Goal: Register for event/course

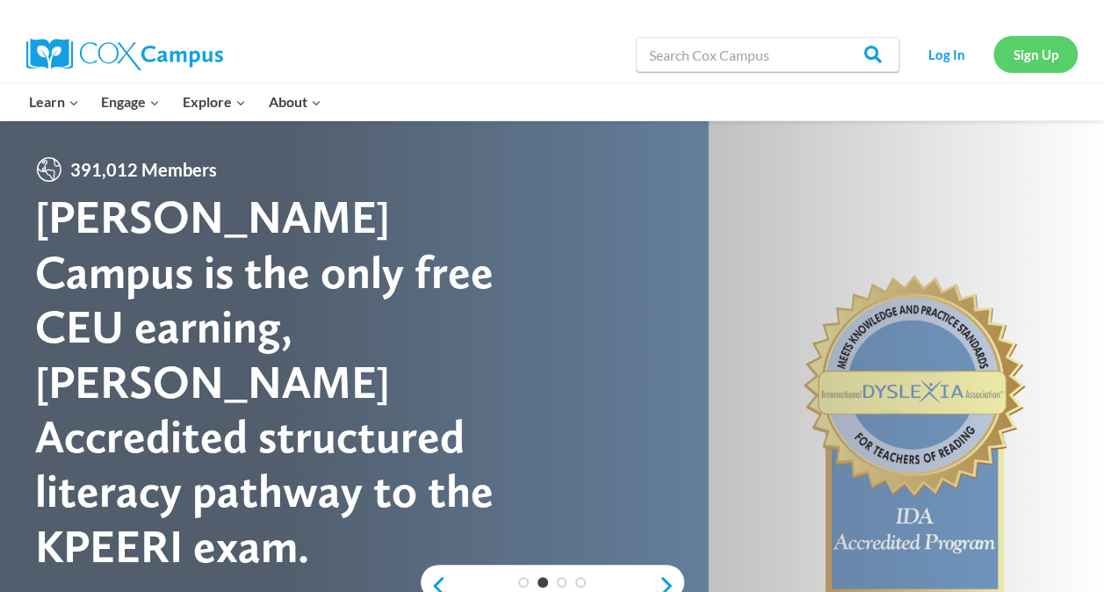
click at [1030, 47] on link "Sign Up" at bounding box center [1036, 54] width 84 height 36
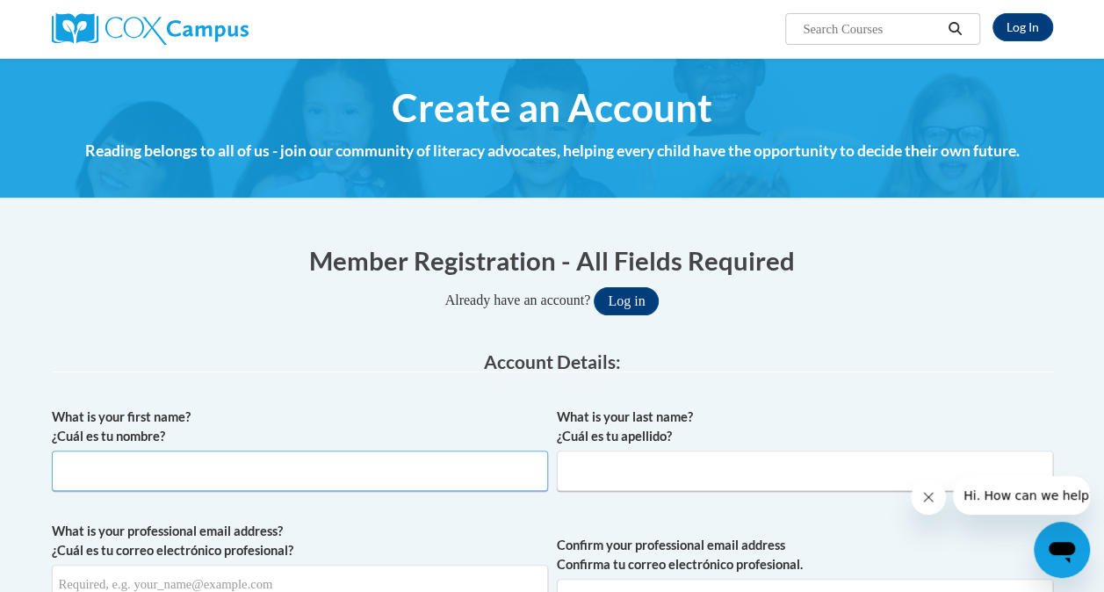
click at [365, 459] on input "What is your first name? ¿Cuál es tu nombre?" at bounding box center [300, 471] width 496 height 40
type input "Teresa"
type input "Hargett"
type input "thargett@stedwardky.org"
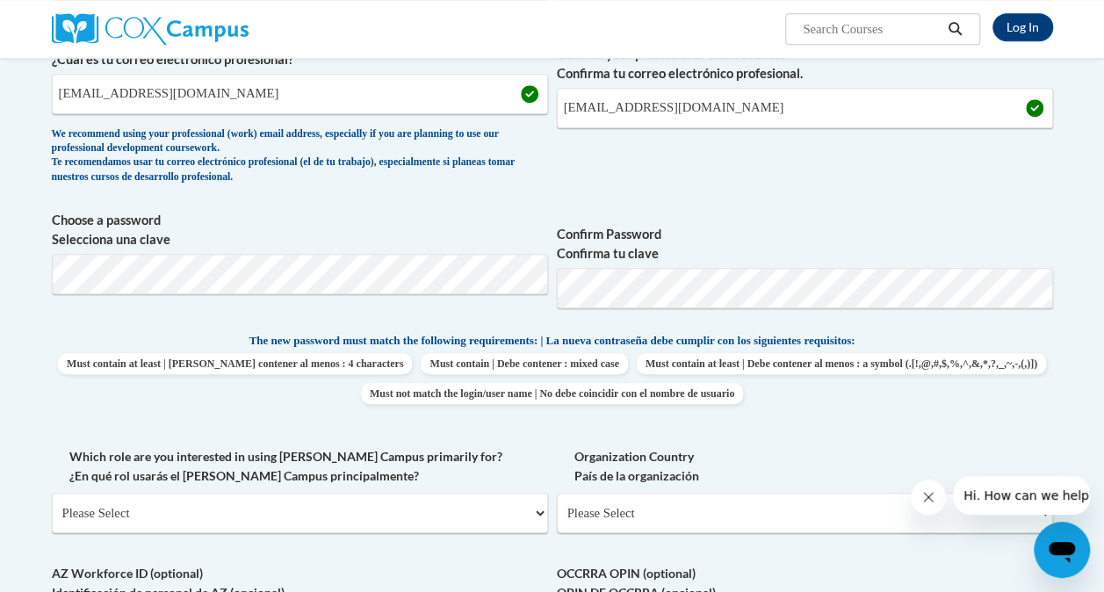
scroll to position [550, 0]
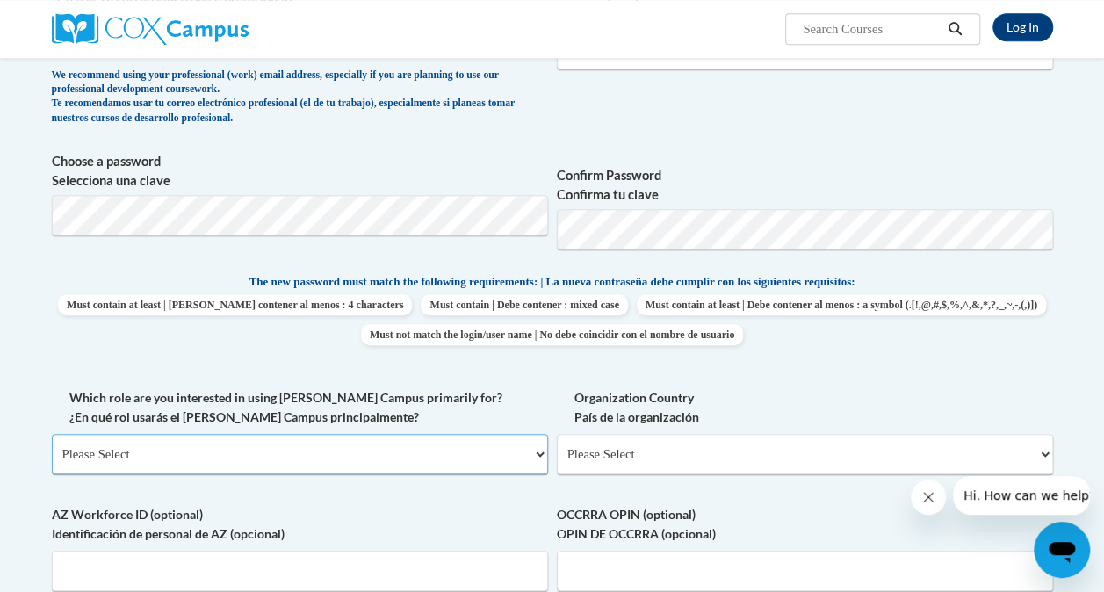
click at [538, 454] on select "Please Select College/University | Colegio/Universidad Community/Nonprofit Part…" at bounding box center [300, 454] width 496 height 40
select select "fbf2d438-af2f-41f8-98f1-81c410e29de3"
click at [52, 434] on select "Please Select College/University | Colegio/Universidad Community/Nonprofit Part…" at bounding box center [300, 454] width 496 height 40
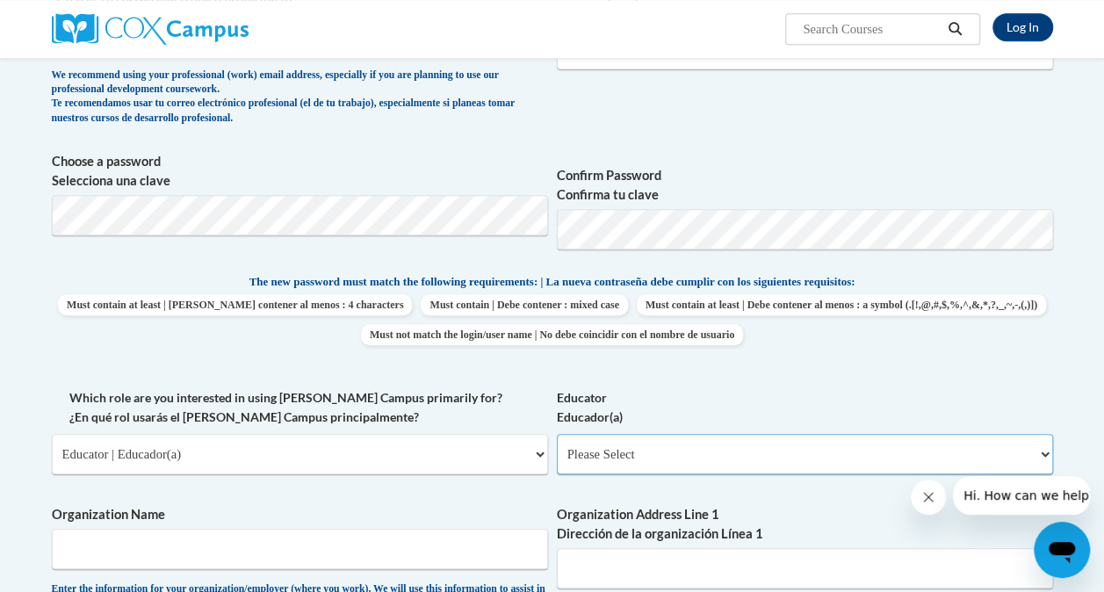
click at [1042, 452] on select "Please Select Early Learning/Daycare Teacher/Family Home Care Provider | Maestr…" at bounding box center [805, 454] width 496 height 40
select select "67563ca1-16dc-4830-a7b3-94a34bed3689"
click at [557, 434] on select "Please Select Early Learning/Daycare Teacher/Family Home Care Provider | Maestr…" at bounding box center [805, 454] width 496 height 40
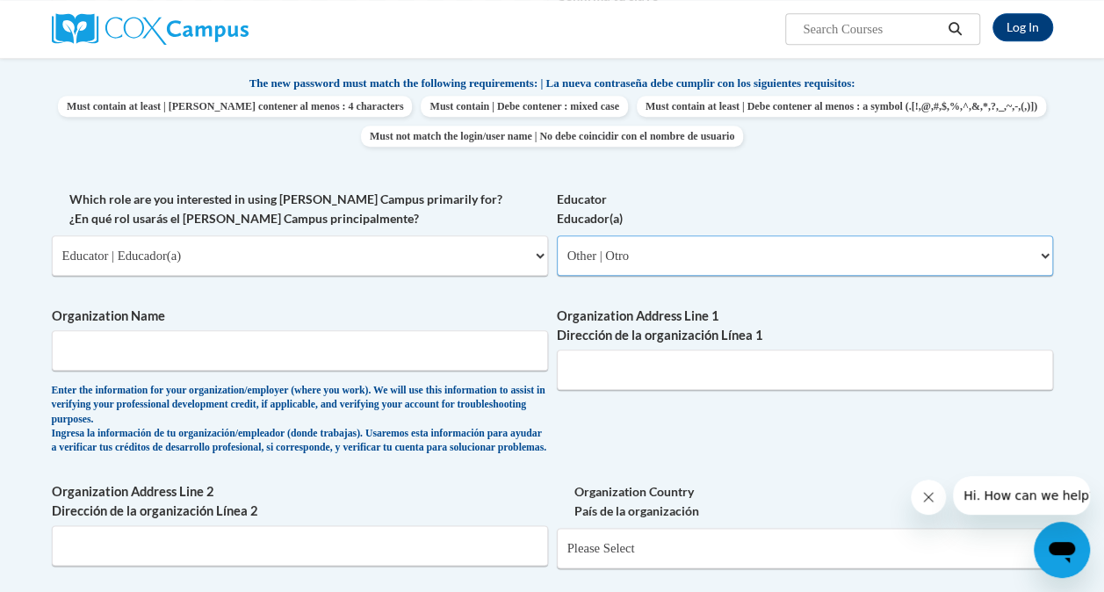
scroll to position [807, 0]
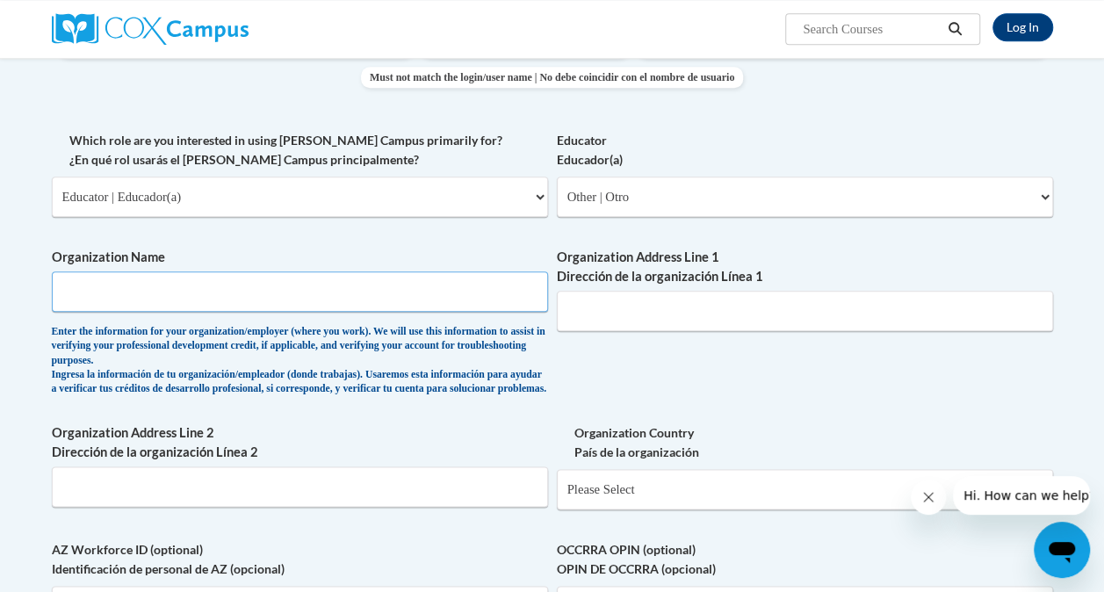
click at [209, 298] on input "Organization Name" at bounding box center [300, 291] width 496 height 40
type input "St Edward Preschool"
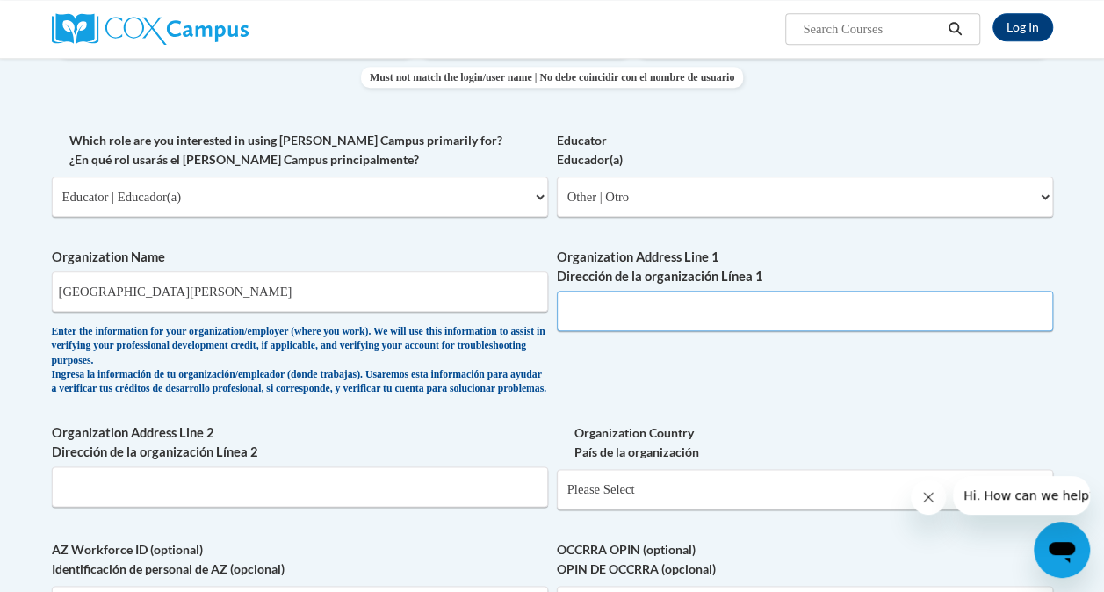
click at [619, 307] on input "Organization Address Line 1 Dirección de la organización Línea 1" at bounding box center [805, 311] width 496 height 40
type input "107 North Walnut Street, Cynthiana, KY 41031"
click at [766, 358] on div "What is your first name? ¿Cuál es tu nombre? Teresa What is your last name? ¿Cu…" at bounding box center [553, 145] width 1002 height 1108
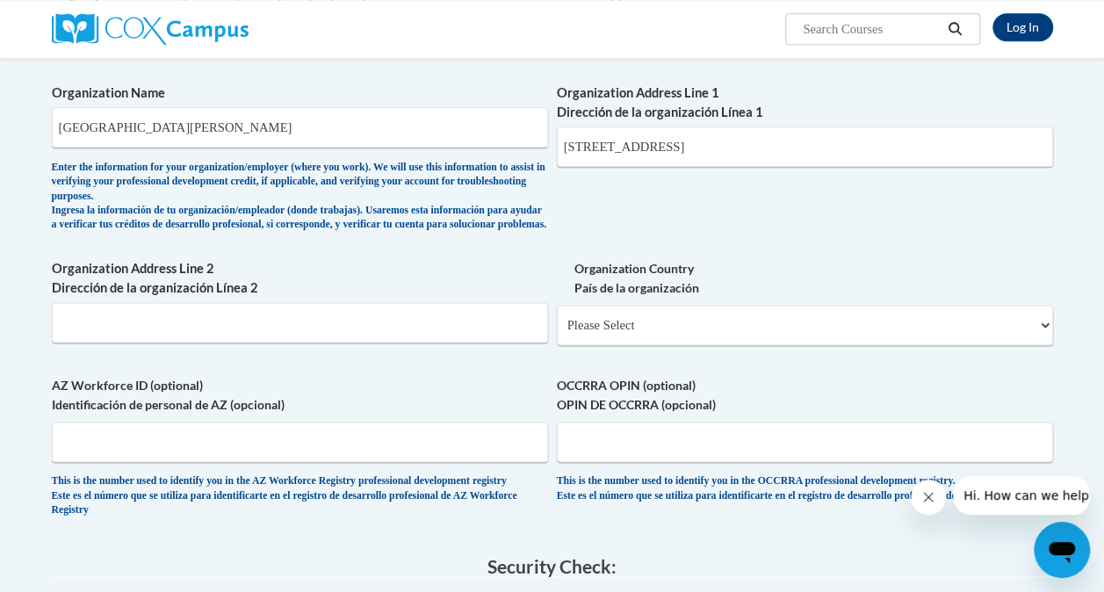
scroll to position [1042, 0]
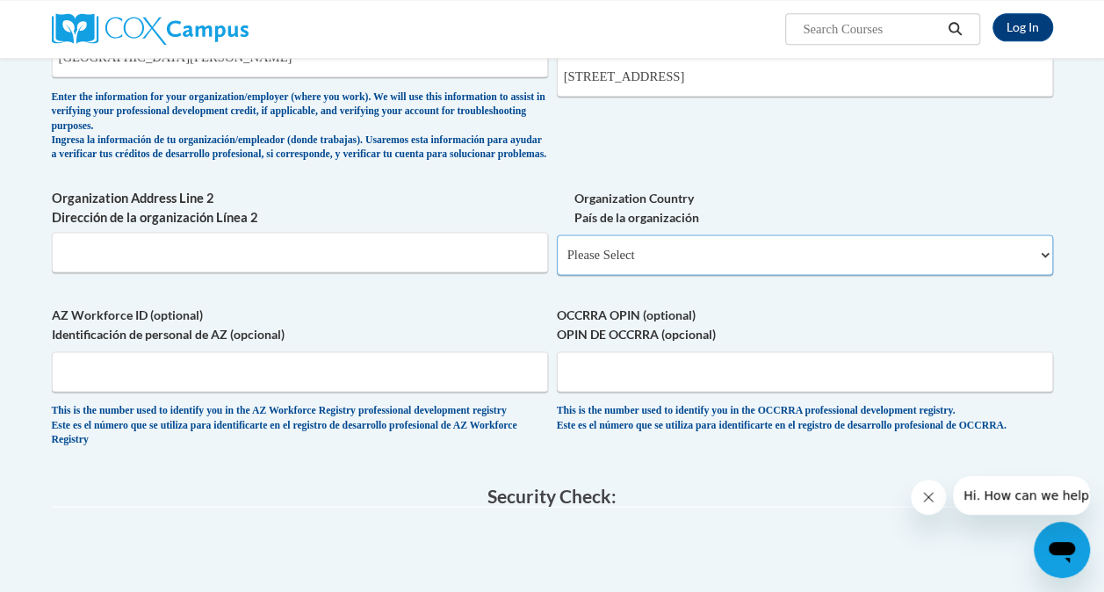
click at [1042, 268] on select "Please Select United States | Estados Unidos Outside of the United States | Fue…" at bounding box center [805, 255] width 496 height 40
select select "ad49bcad-a171-4b2e-b99c-48b446064914"
click at [557, 248] on select "Please Select United States | Estados Unidos Outside of the United States | Fue…" at bounding box center [805, 255] width 496 height 40
select select
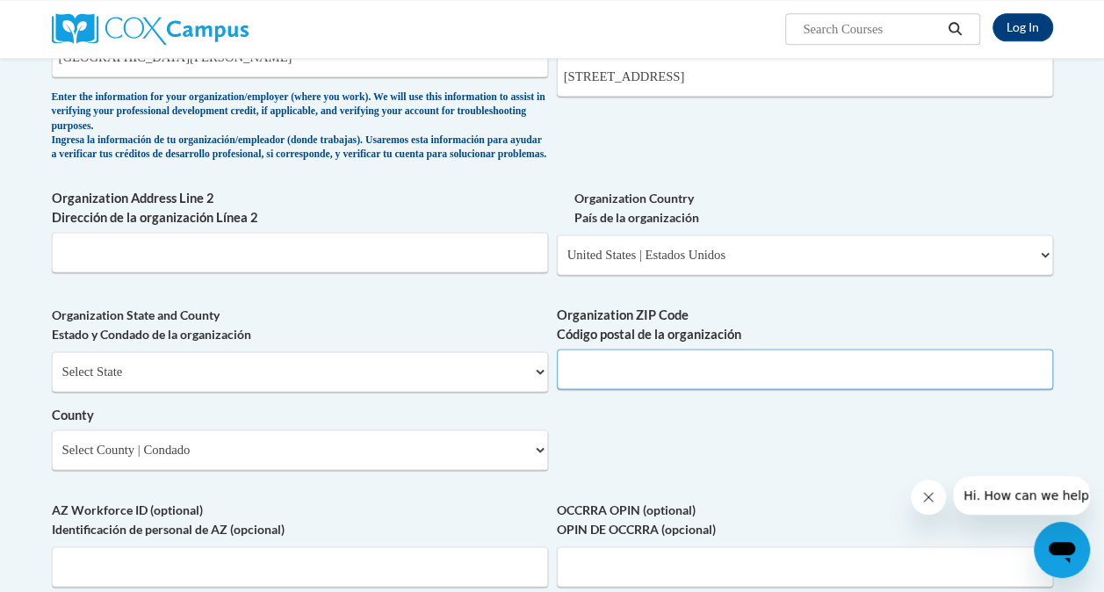
click at [770, 373] on input "Organization ZIP Code Código postal de la organización" at bounding box center [805, 369] width 496 height 40
type input "41031"
click at [538, 385] on select "Select State Alabama Alaska Arizona Arkansas California Colorado Connecticut De…" at bounding box center [300, 371] width 496 height 40
select select "Kentucky"
click at [52, 365] on select "Select State Alabama Alaska Arizona Arkansas California Colorado Connecticut De…" at bounding box center [300, 371] width 496 height 40
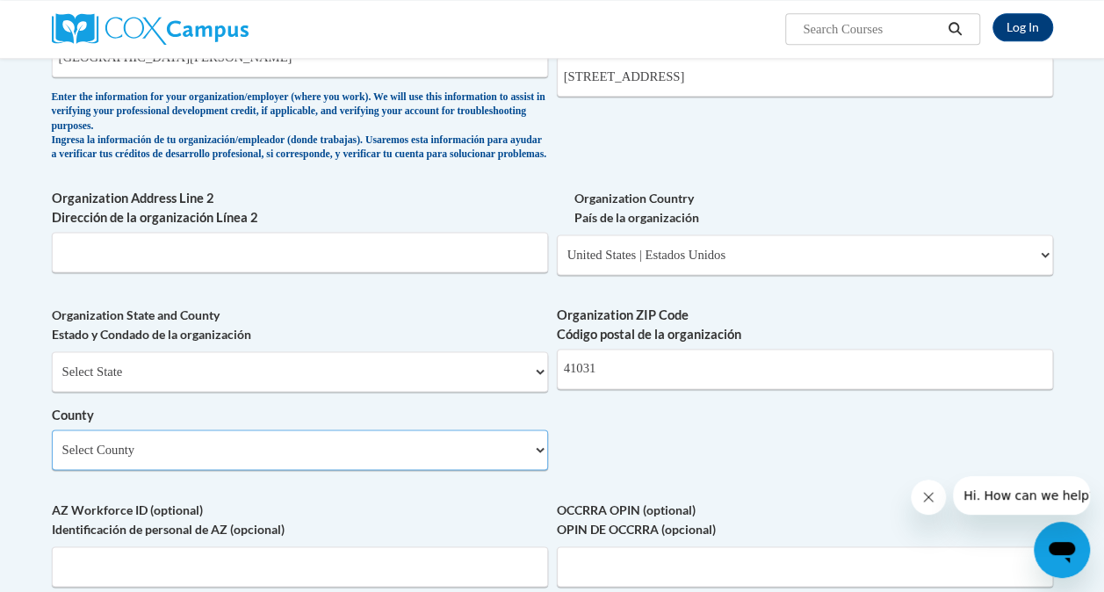
click at [543, 464] on select "Select County Adair Allen Anderson Ballard Barren Bath Bell Boone Bourbon Boyd …" at bounding box center [300, 450] width 496 height 40
select select "Harrison"
click at [52, 443] on select "Select County Adair Allen Anderson Ballard Barren Bath Bell Boone Bourbon Boyd …" at bounding box center [300, 450] width 496 height 40
click at [836, 81] on input "107 North Walnut Street, Cynthiana, KY 41031" at bounding box center [805, 76] width 496 height 40
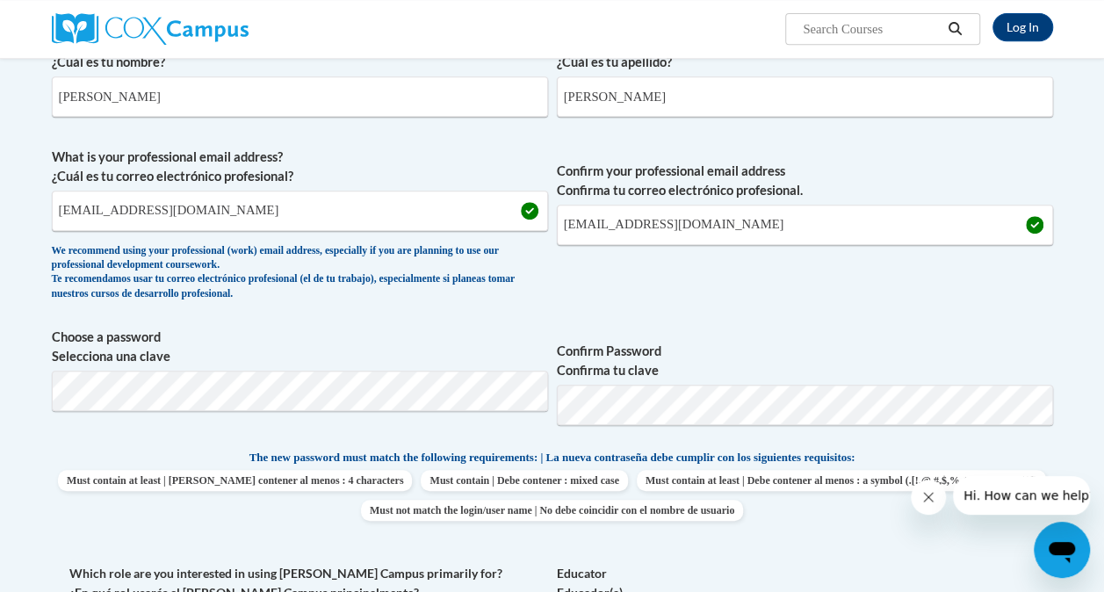
scroll to position [362, 0]
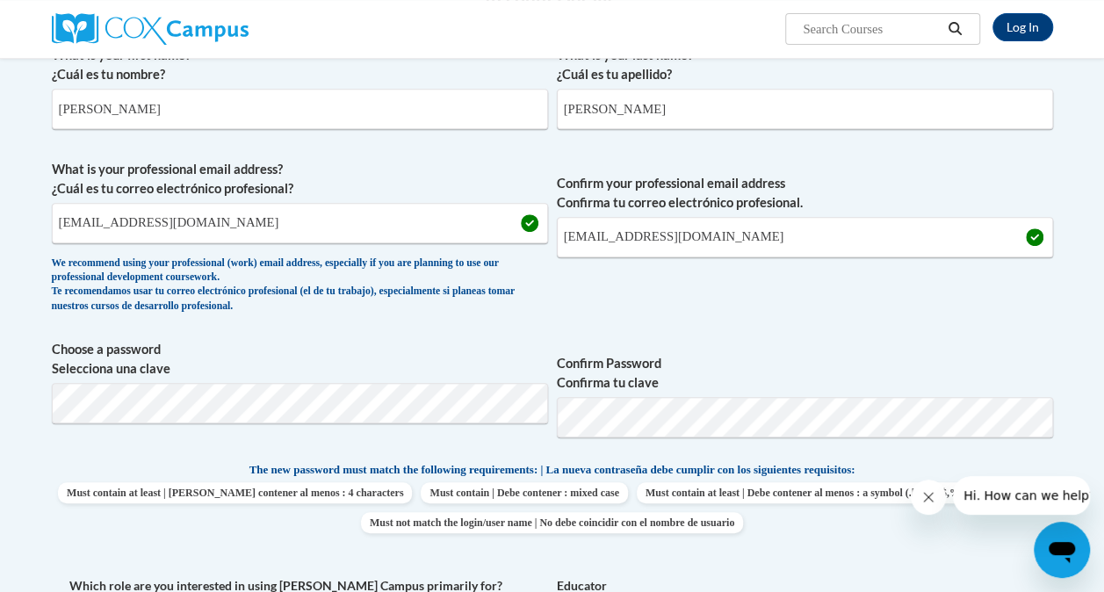
type input "107 North Walnut Street"
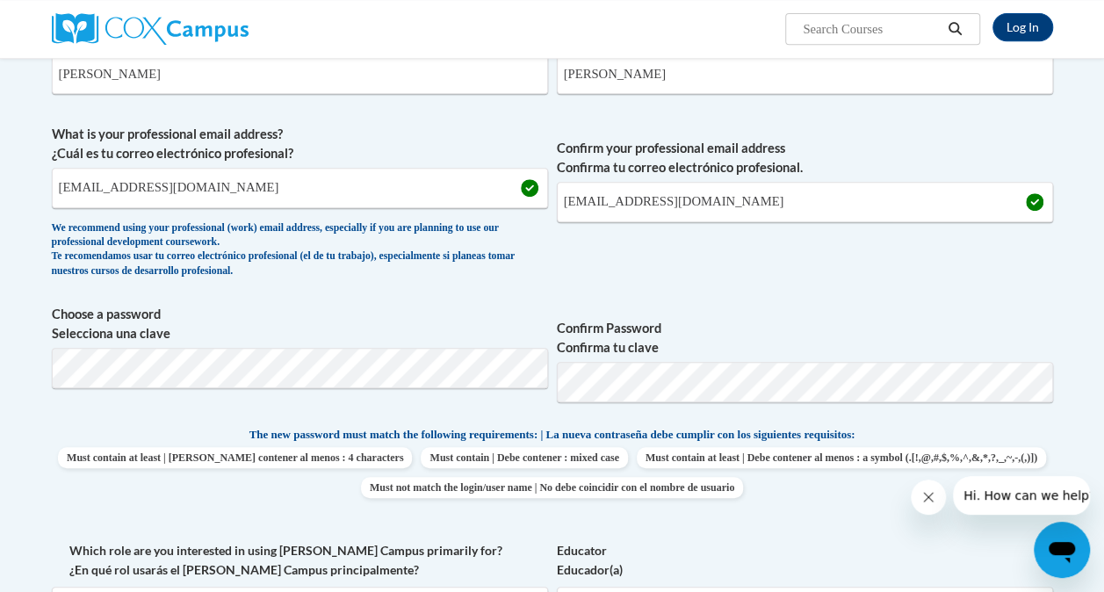
click at [894, 356] on label "Confirm Password Confirma tu clave" at bounding box center [805, 338] width 496 height 39
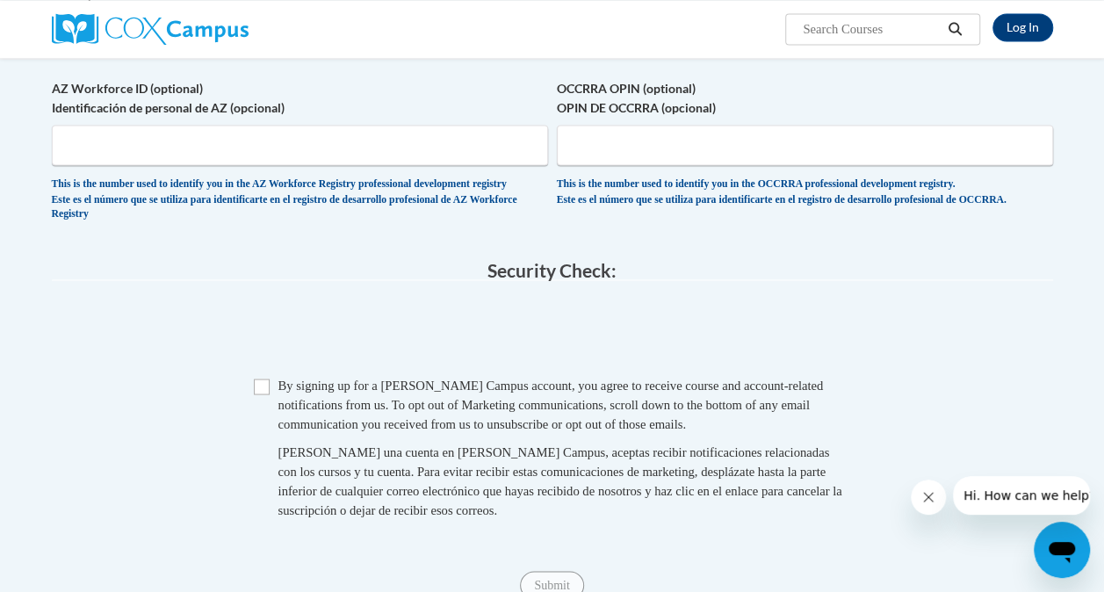
scroll to position [1534, 0]
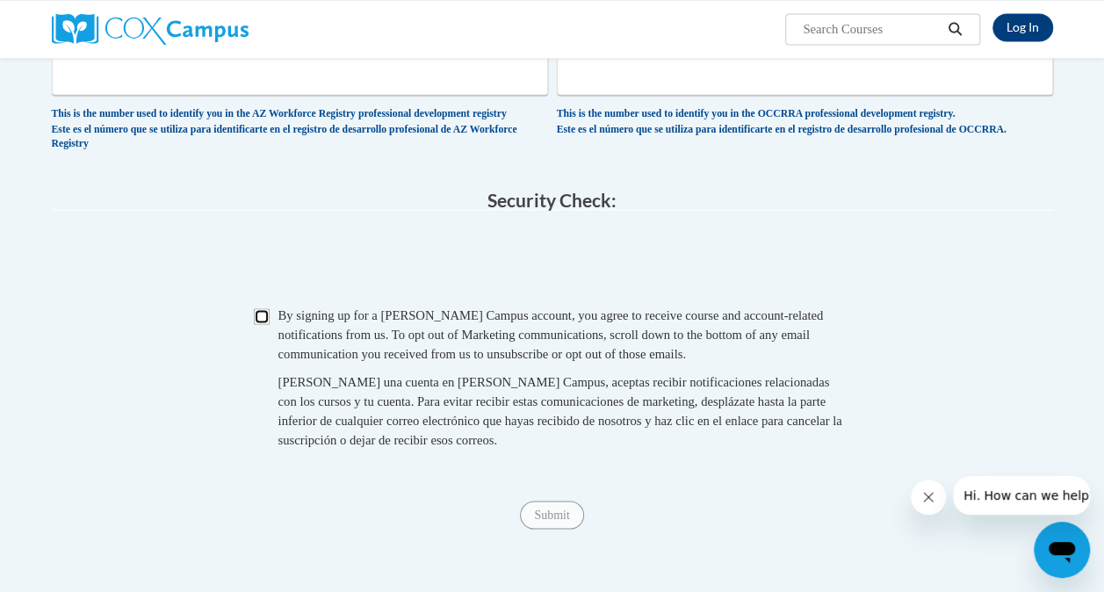
click at [260, 324] on input "Checkbox" at bounding box center [262, 316] width 16 height 16
checkbox input "true"
click at [547, 529] on input "Submit" at bounding box center [551, 515] width 63 height 28
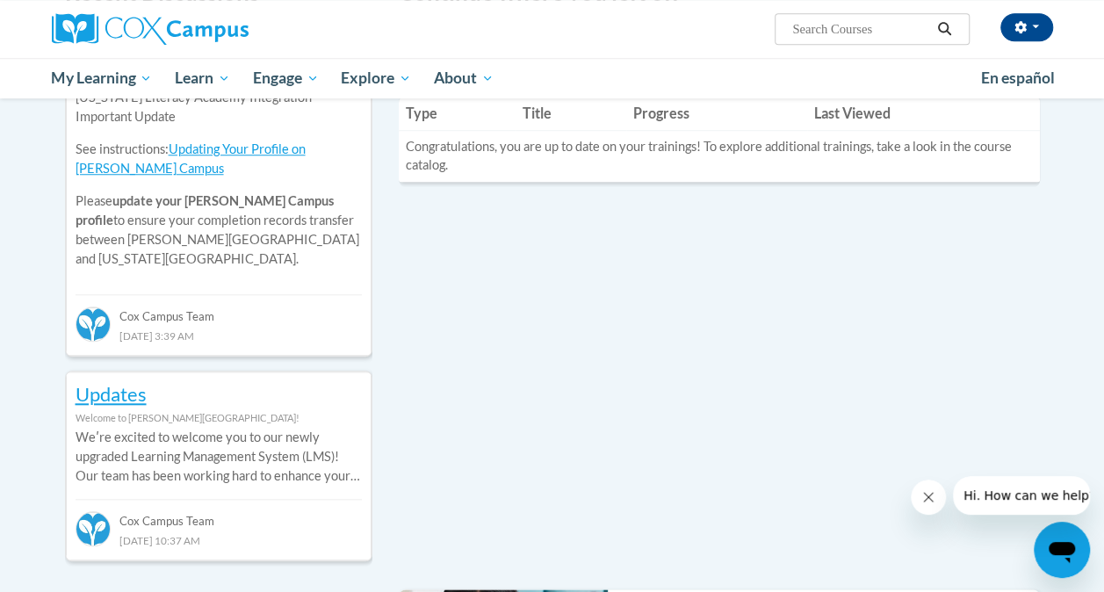
scroll to position [819, 0]
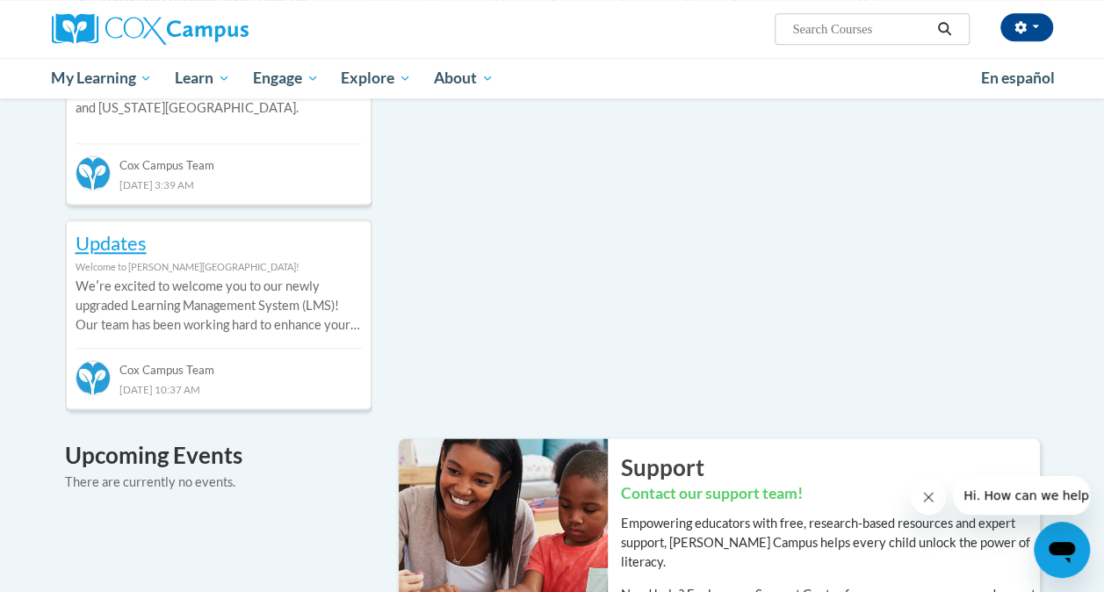
click at [863, 25] on input "Search..." at bounding box center [861, 28] width 141 height 21
type input "vocabulary instruction"
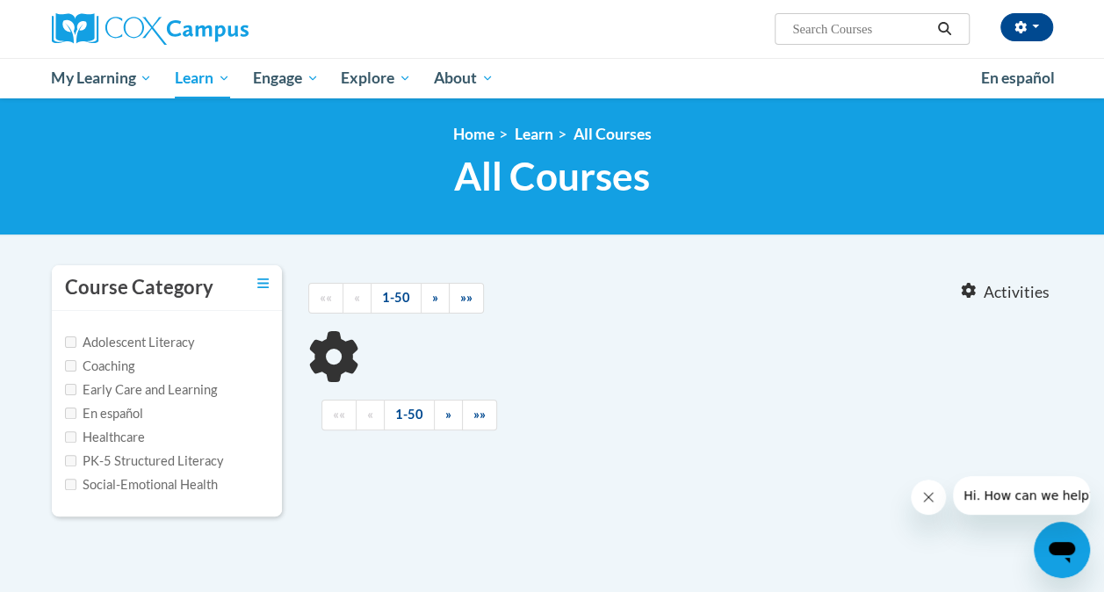
type input "vocabulary instruction"
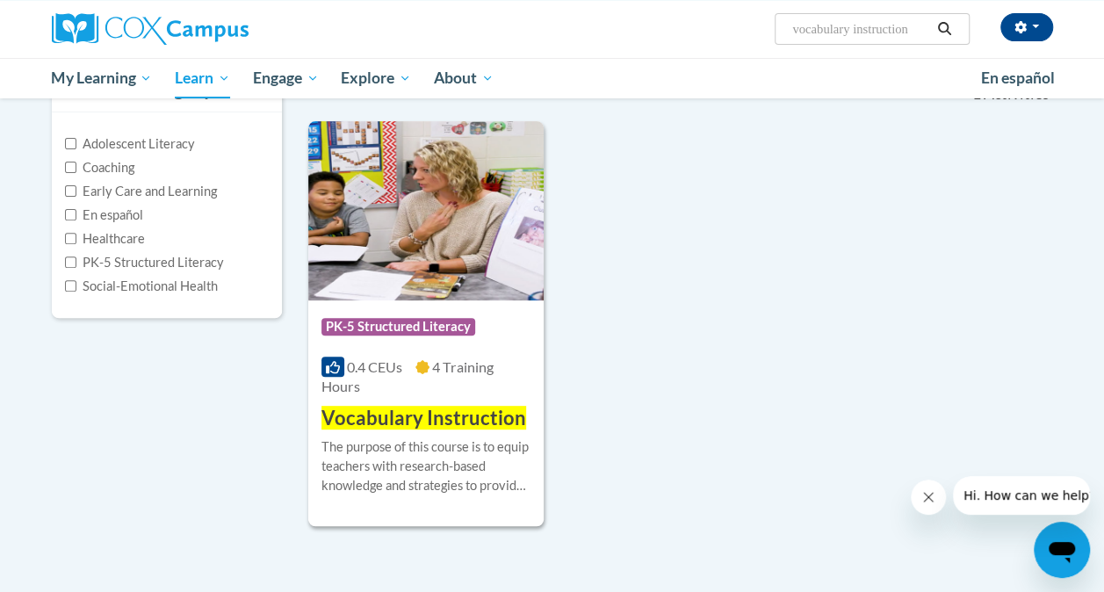
scroll to position [211, 0]
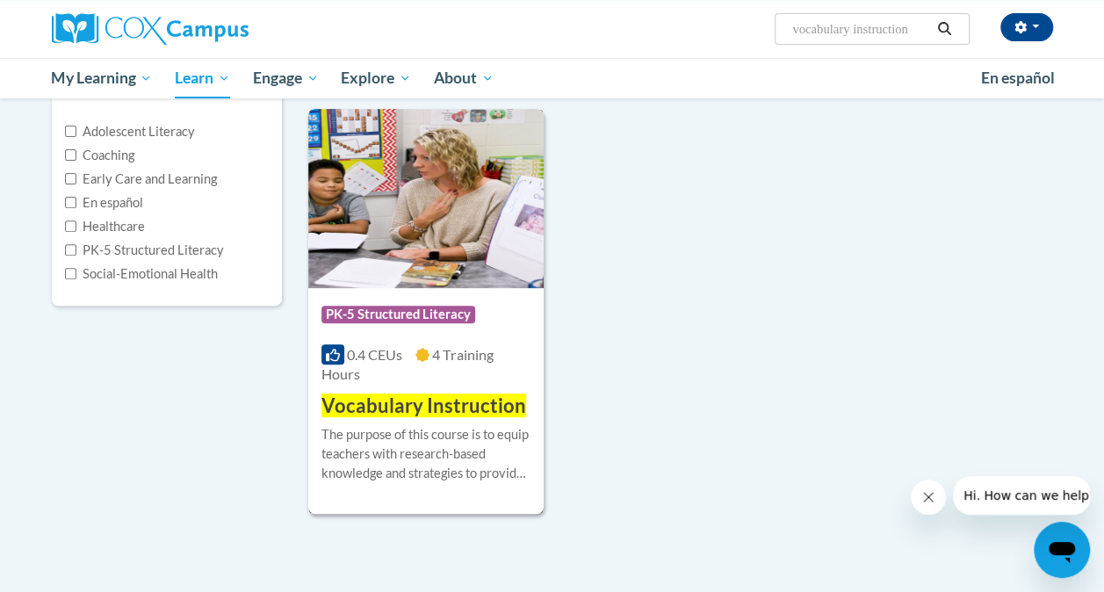
drag, startPoint x: 477, startPoint y: 356, endPoint x: 380, endPoint y: 309, distance: 108.1
click at [380, 309] on span "PK-5 Structured Literacy" at bounding box center [399, 315] width 154 height 18
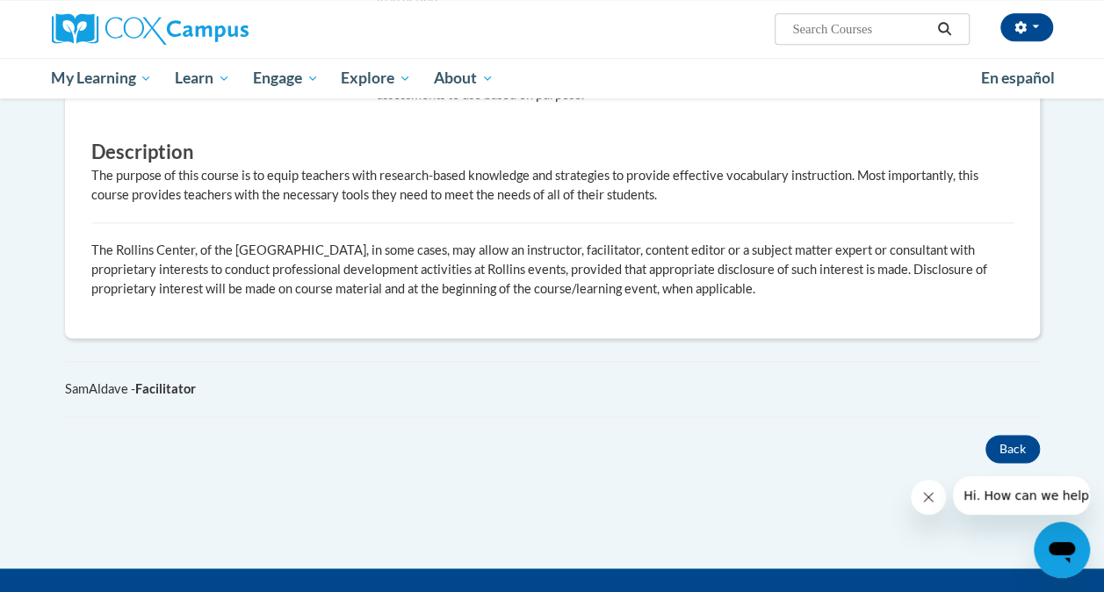
scroll to position [942, 0]
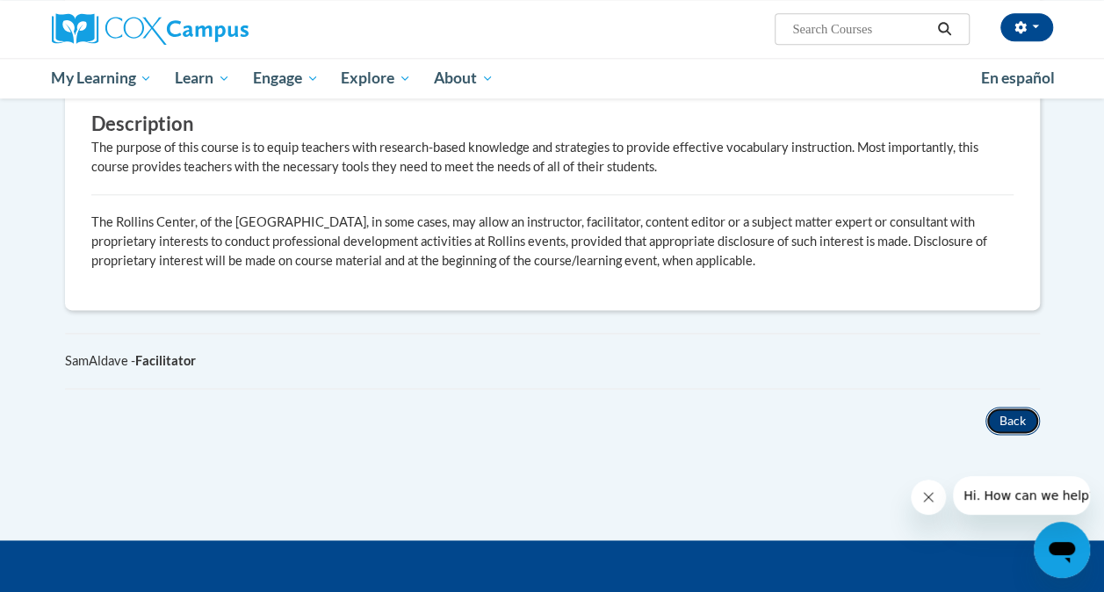
click at [1010, 417] on button "Back" at bounding box center [1013, 421] width 54 height 28
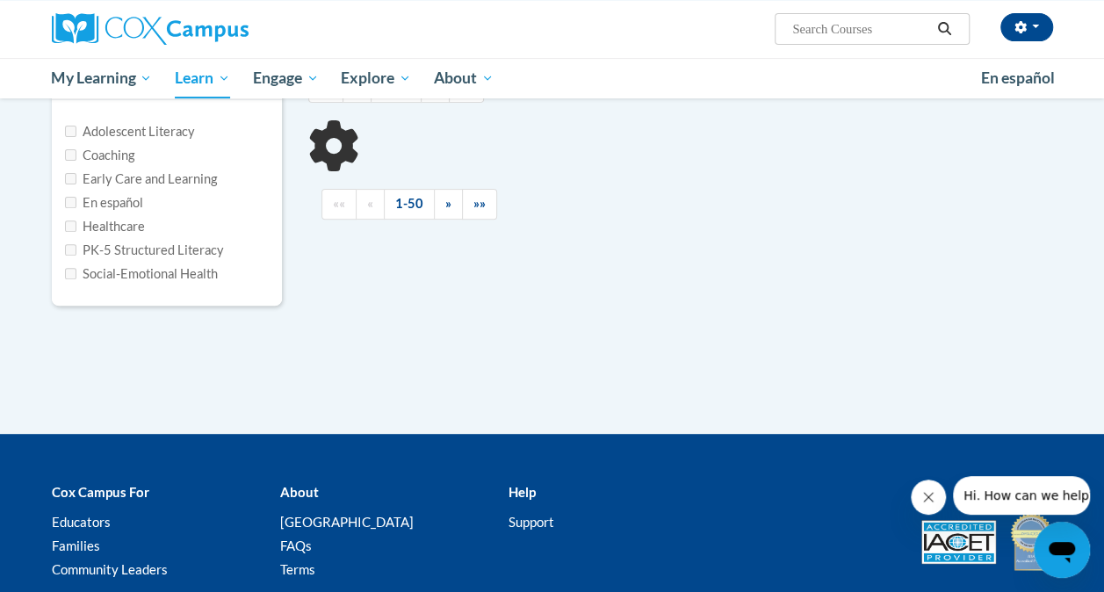
type input "vocabulary instruction"
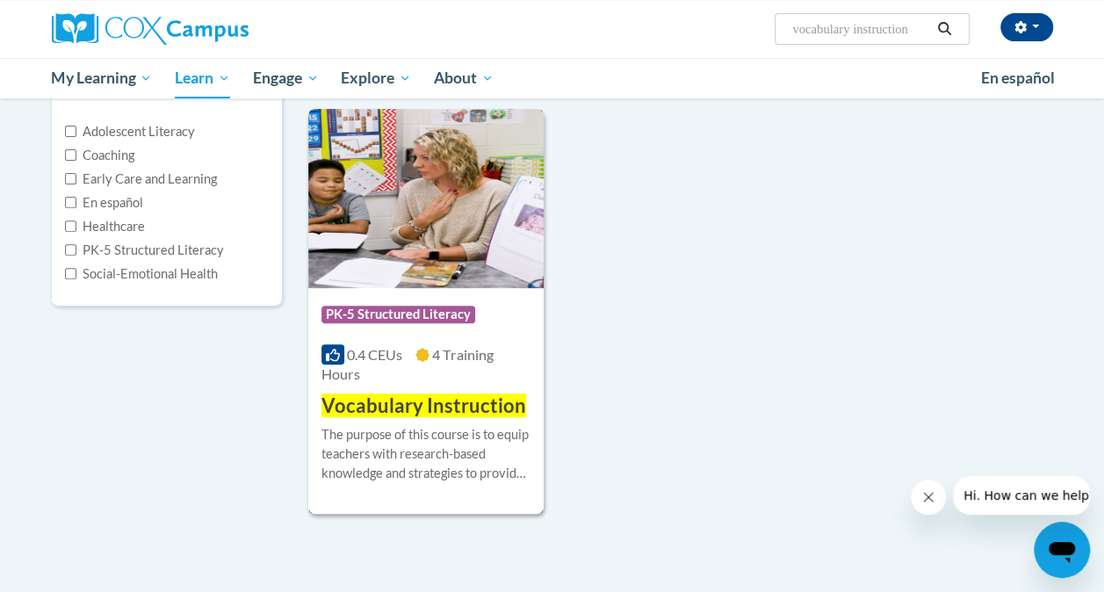
drag, startPoint x: 478, startPoint y: 401, endPoint x: 329, endPoint y: 354, distance: 156.4
click at [329, 354] on icon at bounding box center [333, 355] width 14 height 12
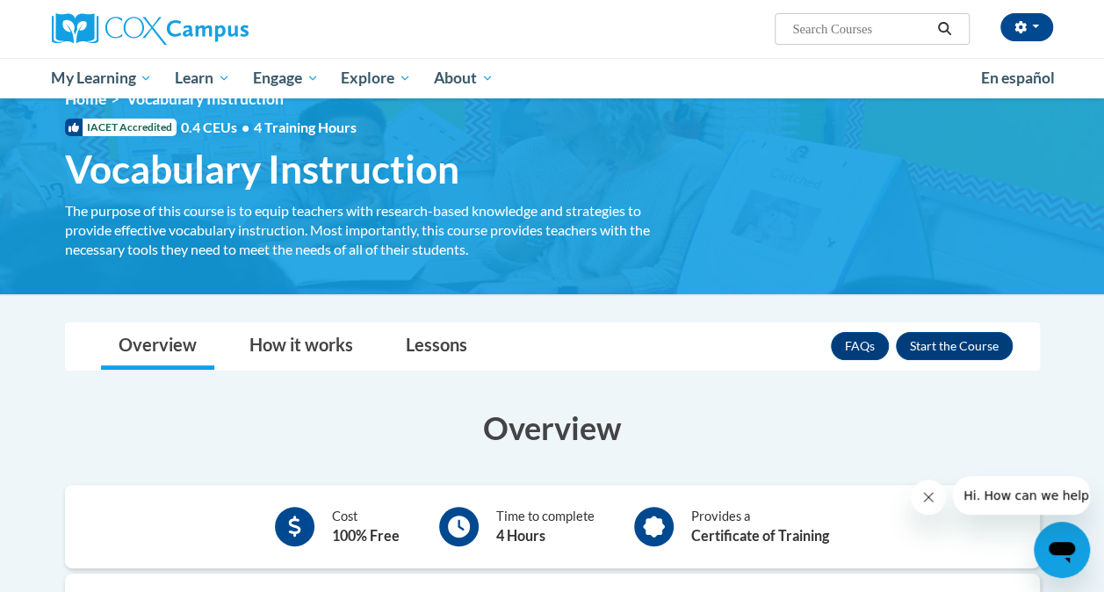
scroll to position [70, 0]
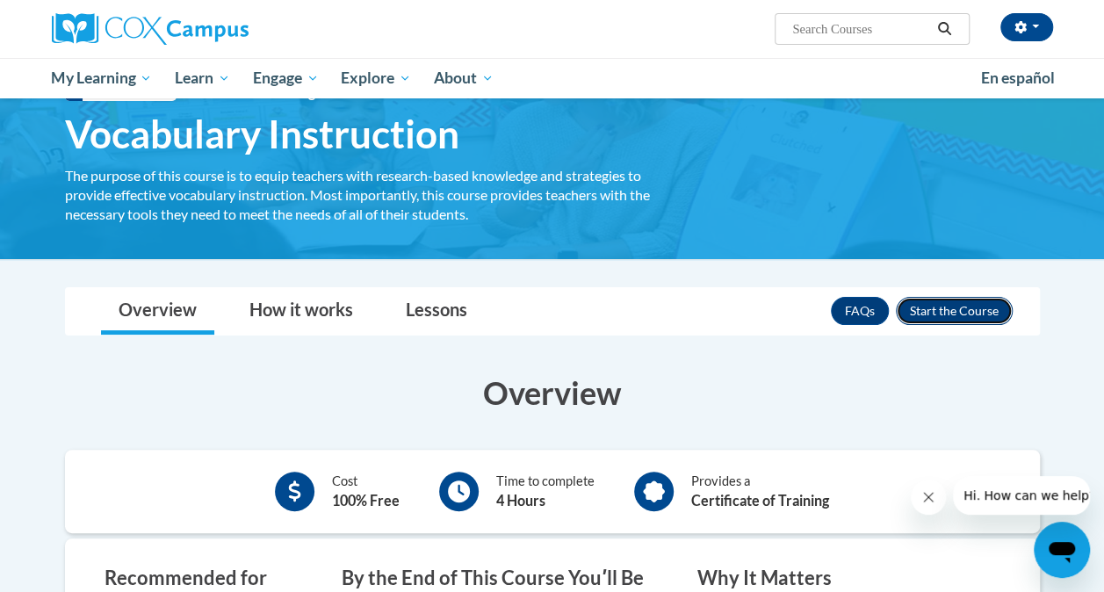
click at [977, 315] on button "Enroll" at bounding box center [954, 311] width 117 height 28
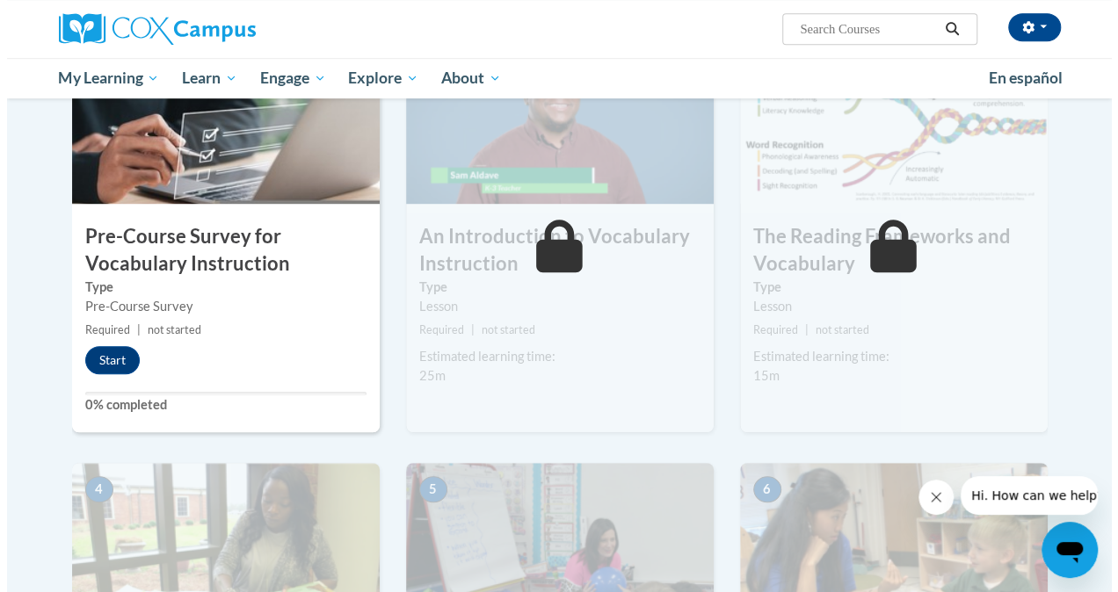
scroll to position [492, 0]
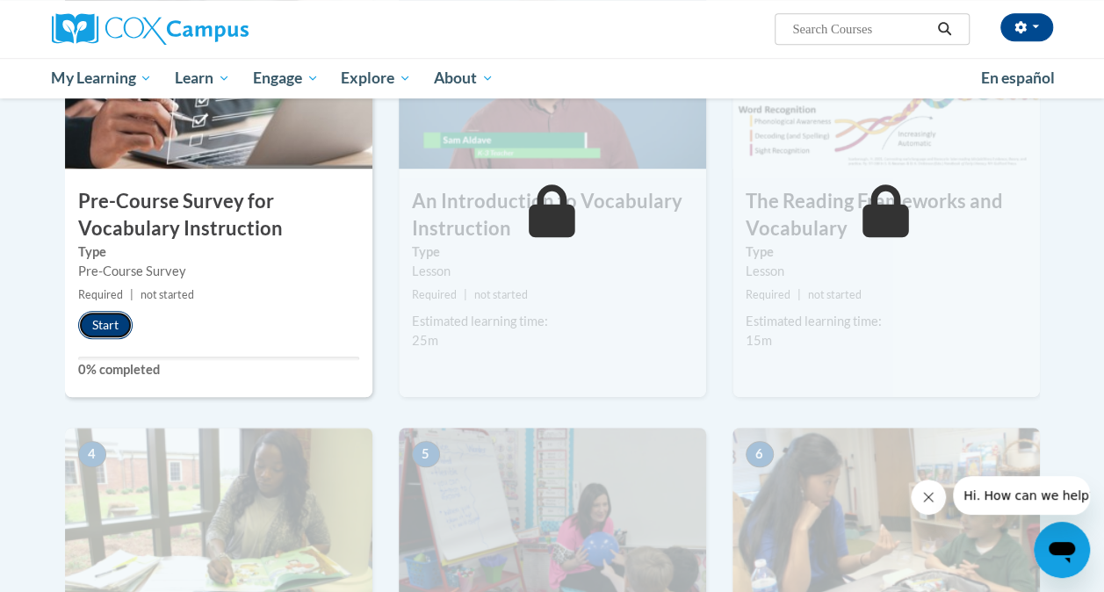
click at [117, 321] on button "Start" at bounding box center [105, 325] width 54 height 28
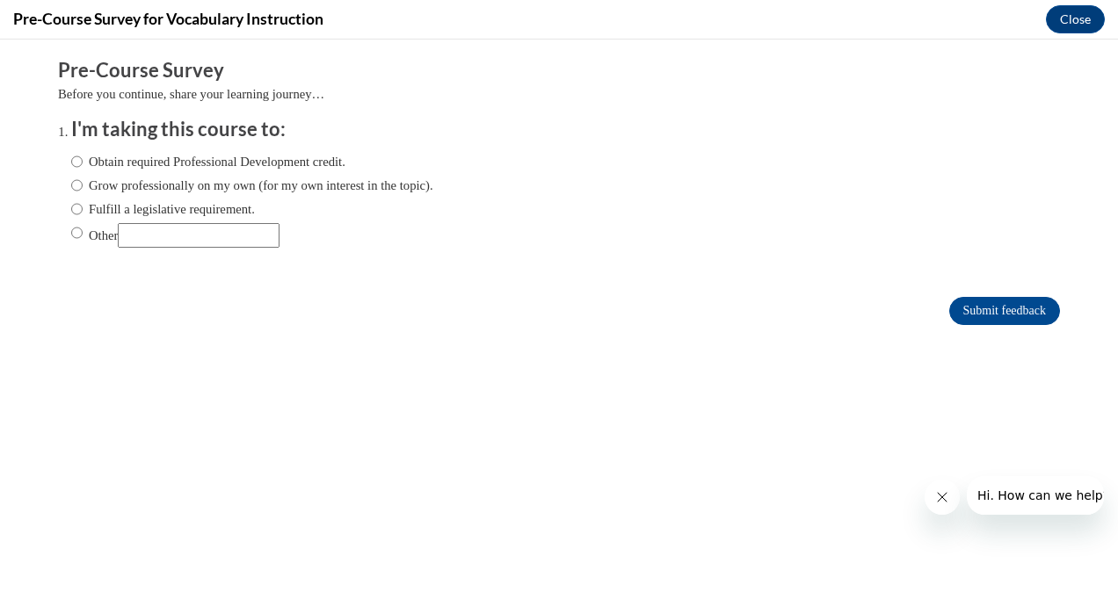
scroll to position [0, 0]
click at [71, 162] on input "Obtain required Professional Development credit." at bounding box center [76, 161] width 11 height 19
radio input "true"
click at [998, 306] on input "Submit feedback" at bounding box center [1004, 311] width 111 height 28
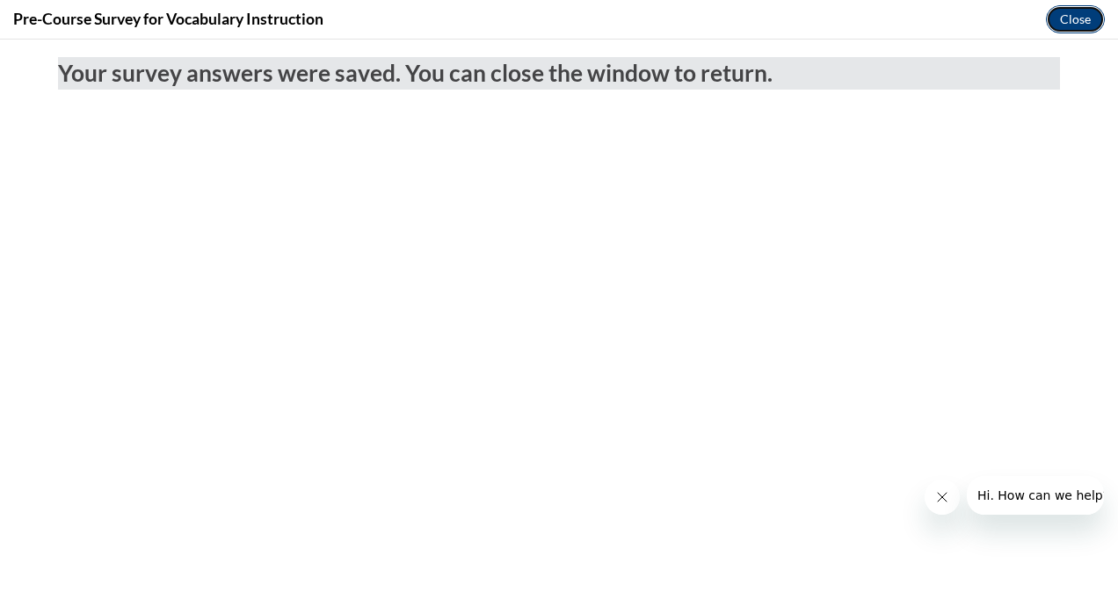
click at [1079, 16] on button "Close" at bounding box center [1074, 19] width 59 height 28
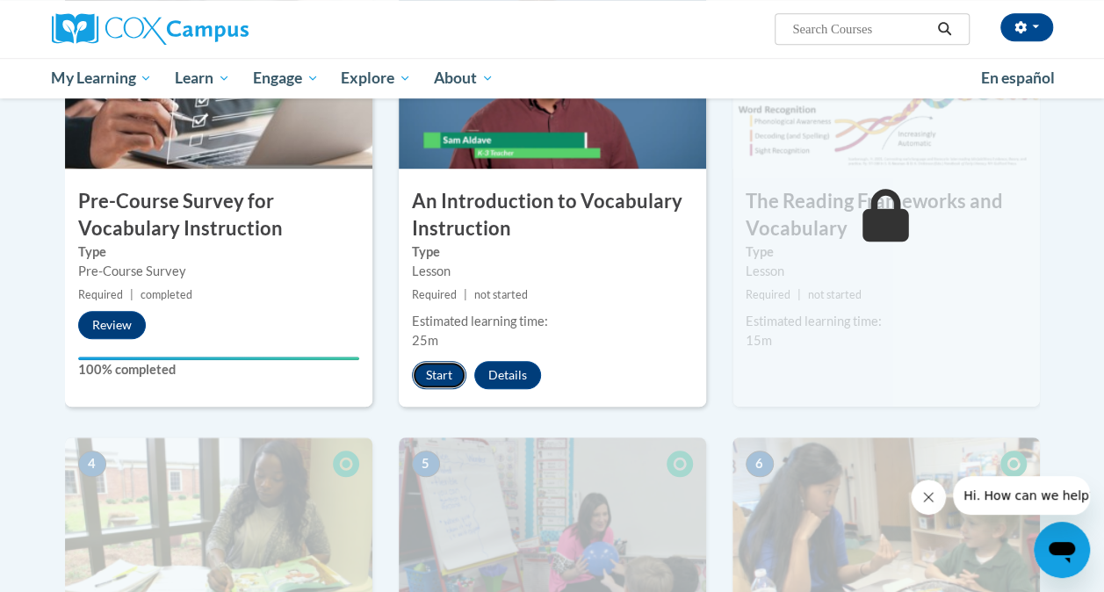
click at [430, 371] on button "Start" at bounding box center [439, 375] width 54 height 28
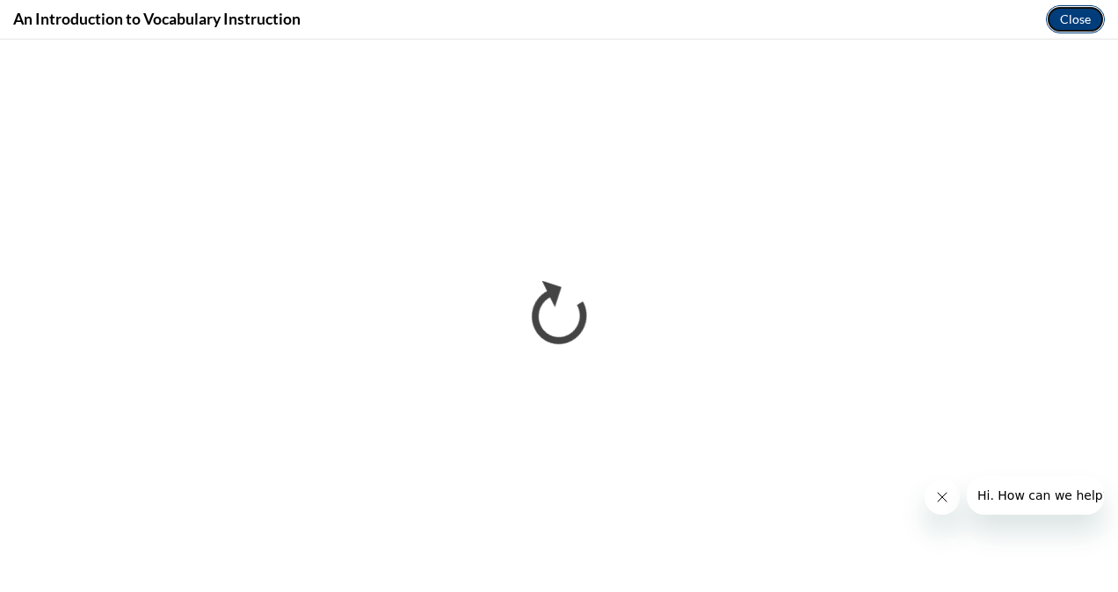
drag, startPoint x: 19, startPoint y: 26, endPoint x: 1072, endPoint y: 17, distance: 1052.6
click at [1072, 17] on button "Close" at bounding box center [1074, 19] width 59 height 28
